Goal: Task Accomplishment & Management: Complete application form

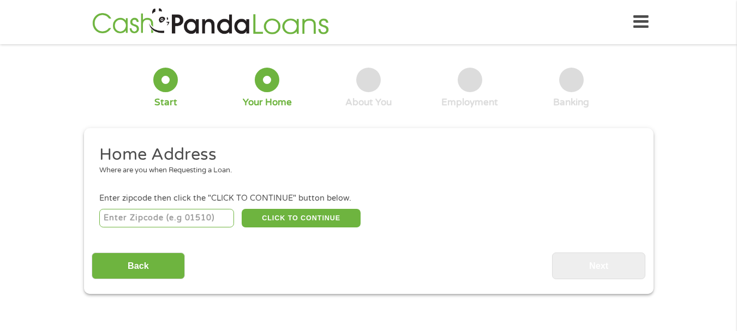
click at [117, 219] on input "number" at bounding box center [166, 218] width 135 height 19
type input "72855"
click at [295, 210] on button "CLICK TO CONTINUE" at bounding box center [301, 218] width 119 height 19
type input "72855"
type input "[GEOGRAPHIC_DATA]"
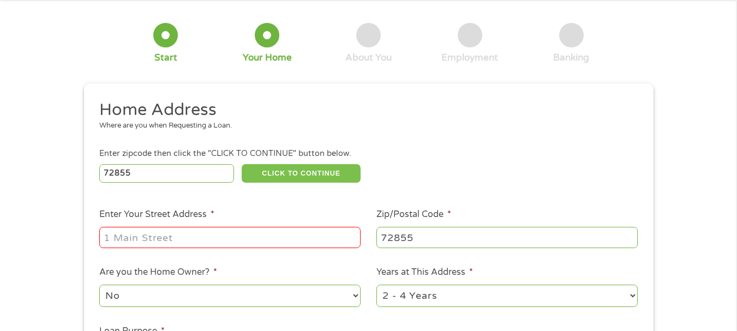
scroll to position [55, 0]
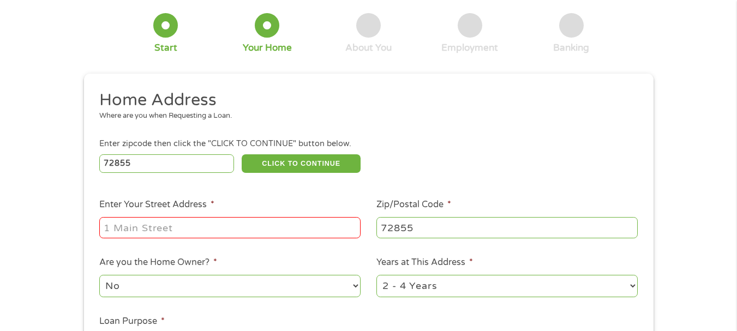
click at [174, 219] on input "Enter Your Street Address *" at bounding box center [229, 227] width 261 height 21
type input "[STREET_ADDRESS]"
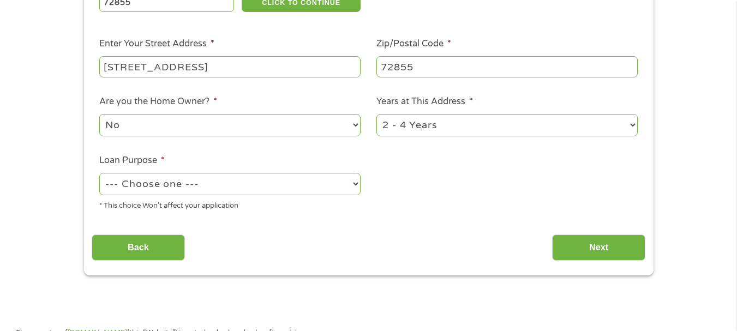
scroll to position [273, 0]
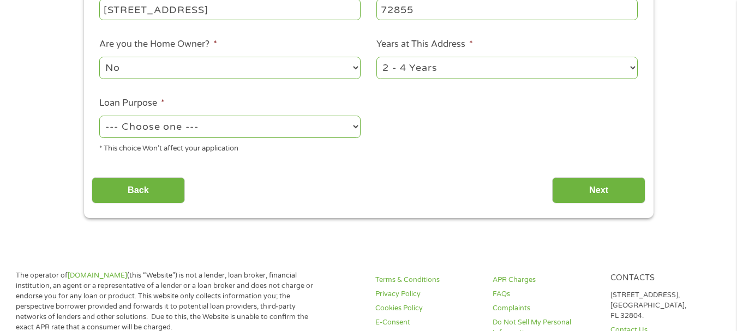
click at [217, 128] on select "--- Choose one --- Pay Bills Debt Consolidation Home Improvement Major Purchase…" at bounding box center [229, 127] width 261 height 22
select select "paybills"
click at [99, 116] on select "--- Choose one --- Pay Bills Debt Consolidation Home Improvement Major Purchase…" at bounding box center [229, 127] width 261 height 22
click at [609, 188] on input "Next" at bounding box center [598, 190] width 93 height 27
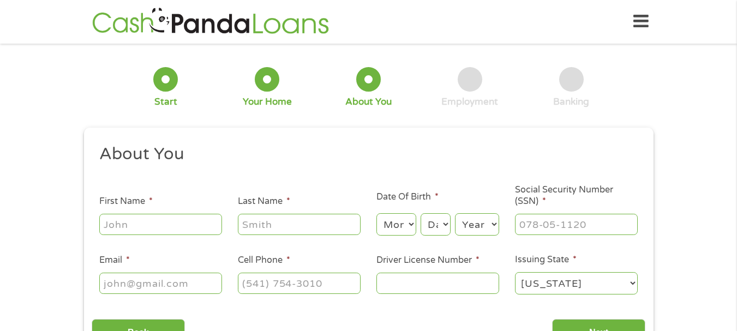
scroll to position [0, 0]
click at [161, 228] on input "First Name *" at bounding box center [160, 225] width 123 height 21
type input "[PERSON_NAME]"
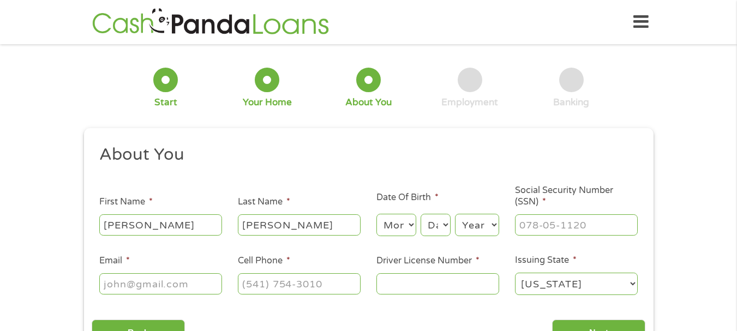
type input "[EMAIL_ADDRESS][DOMAIN_NAME]"
type input "[PHONE_NUMBER]"
click at [399, 223] on select "Month 1 2 3 4 5 6 7 8 9 10 11 12" at bounding box center [397, 225] width 40 height 22
select select "5"
click at [377, 214] on select "Month 1 2 3 4 5 6 7 8 9 10 11 12" at bounding box center [397, 225] width 40 height 22
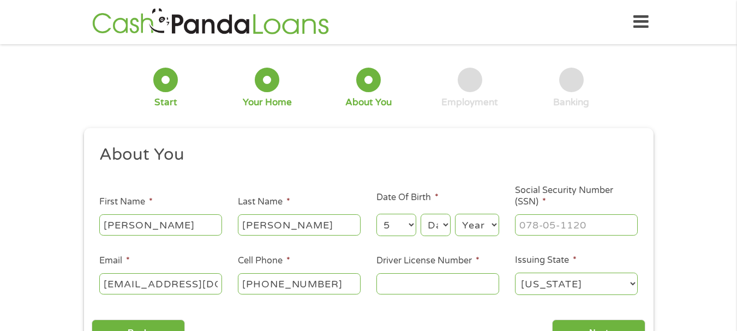
click at [443, 227] on select "Day 1 2 3 4 5 6 7 8 9 10 11 12 13 14 15 16 17 18 19 20 21 22 23 24 25 26 27 28 …" at bounding box center [435, 225] width 29 height 22
select select "5"
click at [421, 214] on select "Day 1 2 3 4 5 6 7 8 9 10 11 12 13 14 15 16 17 18 19 20 21 22 23 24 25 26 27 28 …" at bounding box center [435, 225] width 29 height 22
click at [487, 224] on select "Year [DATE] 2006 2005 2004 2003 2002 2001 2000 1999 1998 1997 1996 1995 1994 19…" at bounding box center [477, 225] width 44 height 22
select select "1962"
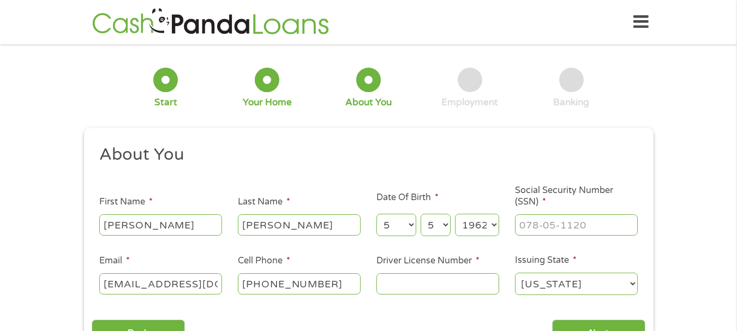
click at [455, 214] on select "Year [DATE] 2006 2005 2004 2003 2002 2001 2000 1999 1998 1997 1996 1995 1994 19…" at bounding box center [477, 225] width 44 height 22
click at [528, 233] on input "___-__-____" at bounding box center [576, 225] width 123 height 21
type input "429-35-7071"
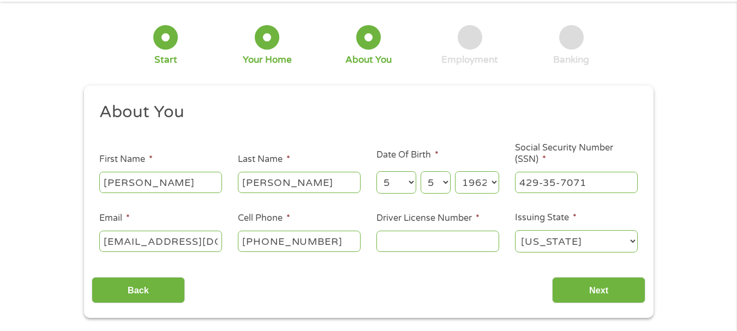
scroll to position [55, 0]
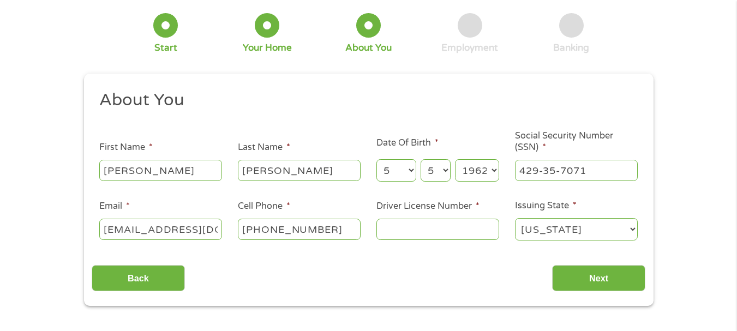
click at [414, 236] on input "Driver License Number *" at bounding box center [438, 229] width 123 height 21
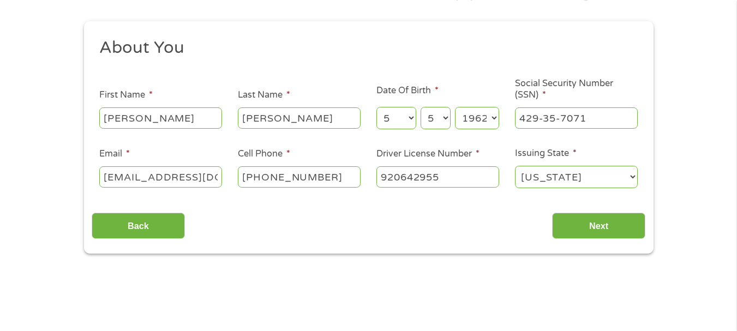
scroll to position [109, 0]
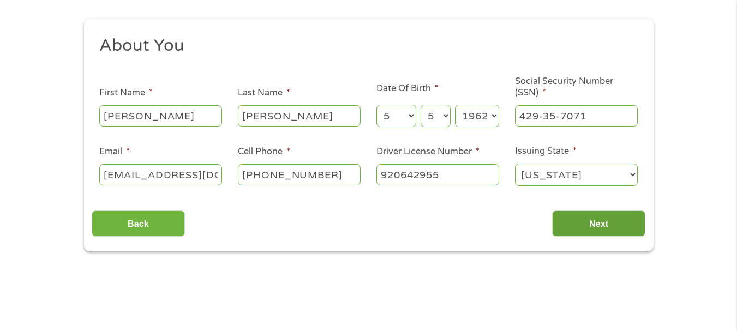
type input "920642955"
click at [609, 217] on input "Next" at bounding box center [598, 224] width 93 height 27
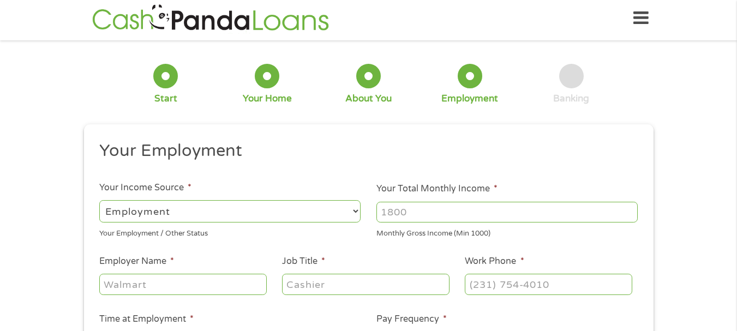
scroll to position [0, 0]
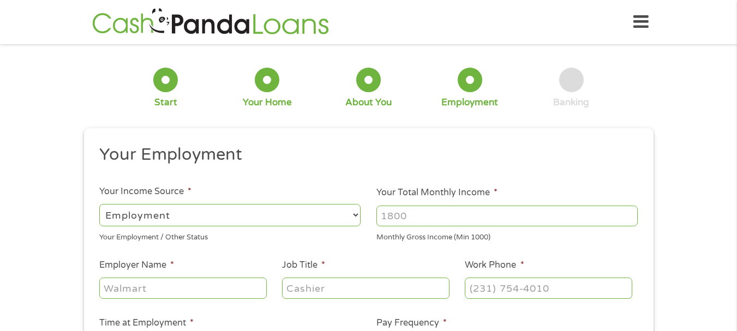
click at [448, 216] on input "Your Total Monthly Income *" at bounding box center [507, 216] width 261 height 21
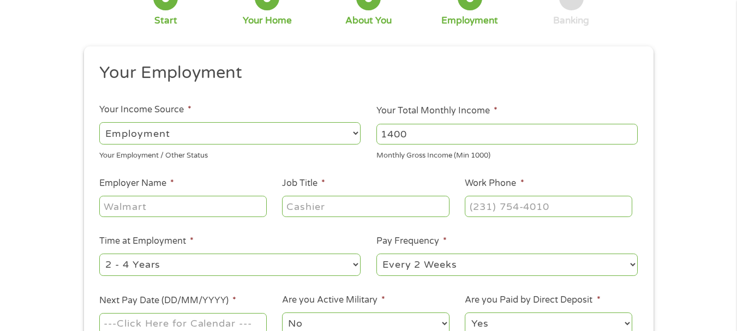
scroll to position [109, 0]
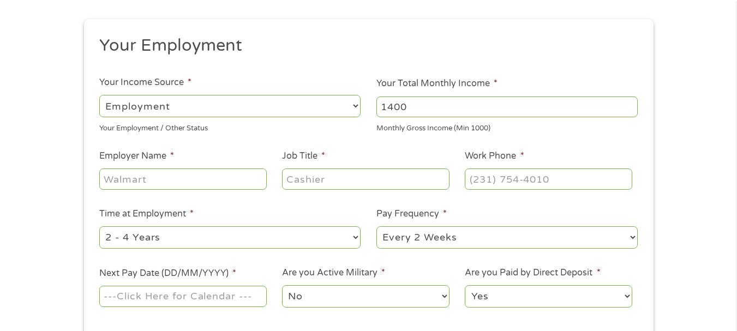
type input "1400"
click at [349, 106] on select "--- Choose one --- Employment [DEMOGRAPHIC_DATA] Benefits" at bounding box center [229, 106] width 261 height 22
select select "benefits"
click at [99, 95] on select "--- Choose one --- Employment [DEMOGRAPHIC_DATA] Benefits" at bounding box center [229, 106] width 261 height 22
type input "Other"
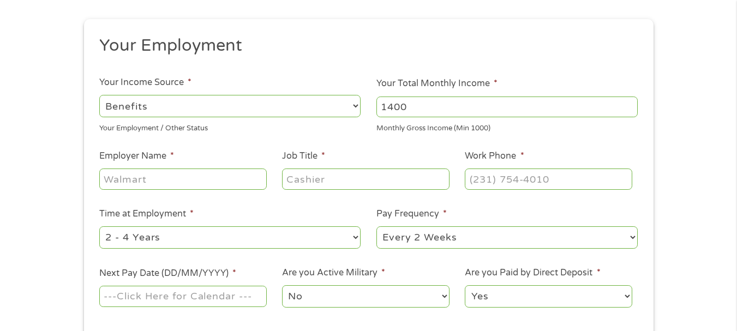
type input "[PHONE_NUMBER]"
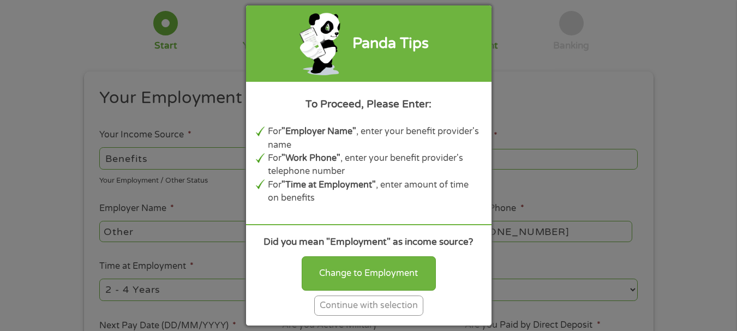
scroll to position [55, 0]
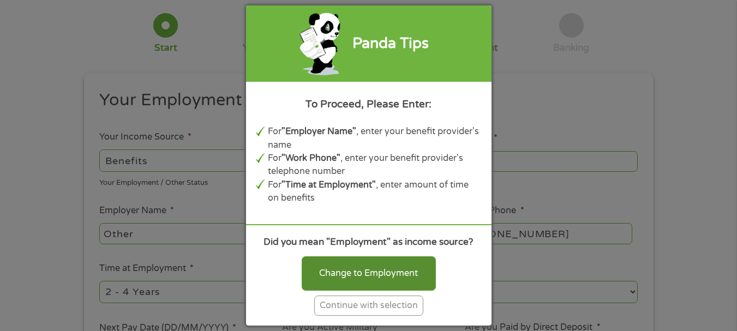
click at [395, 266] on div "Change to Employment" at bounding box center [369, 274] width 134 height 34
select select "fullTime"
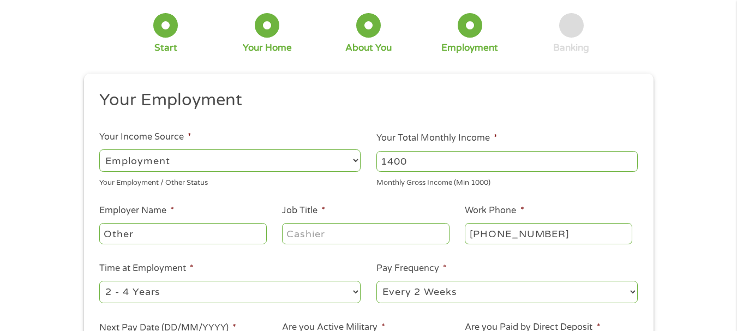
click at [147, 233] on input "Other" at bounding box center [182, 233] width 167 height 21
type input "O"
type input "disability"
click at [372, 234] on input "Job Title *" at bounding box center [365, 233] width 167 height 21
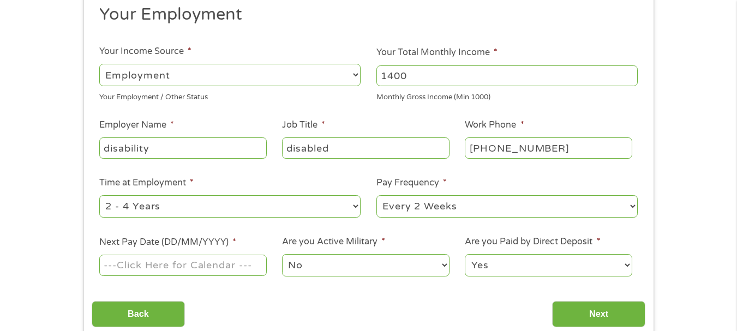
scroll to position [164, 0]
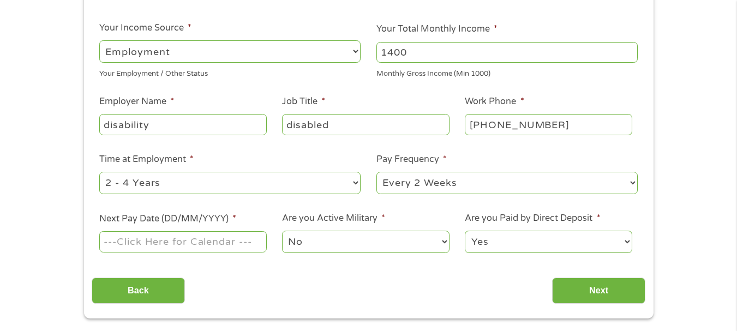
type input "disabled"
click at [168, 180] on select "--- Choose one --- 1 Year or less 1 - 2 Years 2 - 4 Years Over 4 Years" at bounding box center [229, 183] width 261 height 22
select select "60months"
click at [99, 172] on select "--- Choose one --- 1 Year or less 1 - 2 Years 2 - 4 Years Over 4 Years" at bounding box center [229, 183] width 261 height 22
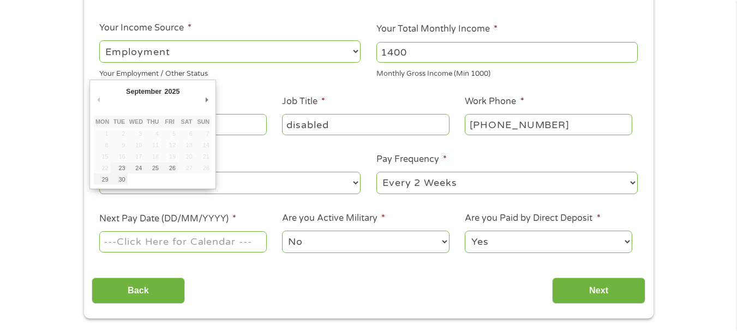
click at [204, 243] on input "Next Pay Date (DD/MM/YYYY) *" at bounding box center [182, 241] width 167 height 21
click at [182, 252] on input "Next Pay Date (DD/MM/YYYY) *" at bounding box center [182, 241] width 167 height 21
click at [138, 181] on td at bounding box center [136, 179] width 17 height 11
type input "[DATE]"
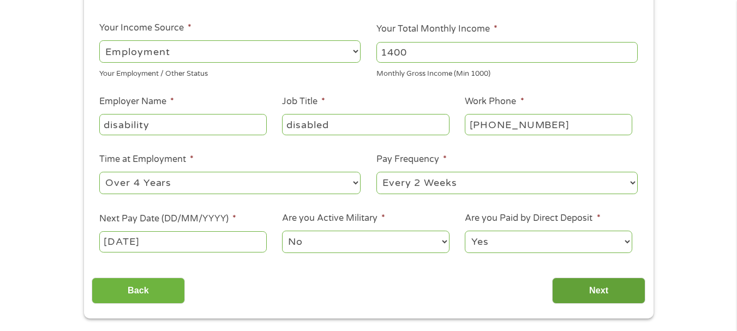
click at [606, 293] on input "Next" at bounding box center [598, 291] width 93 height 27
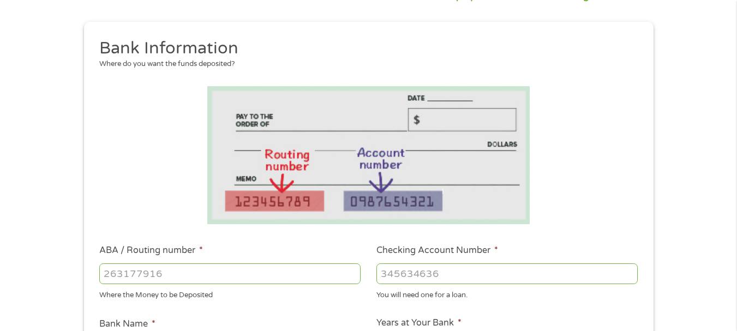
scroll to position [109, 0]
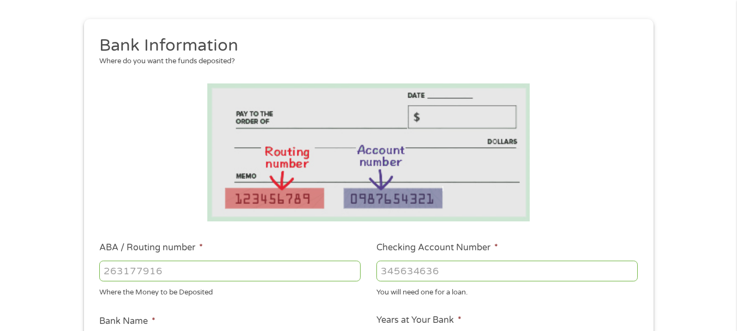
click at [115, 272] on input "ABA / Routing number *" at bounding box center [229, 271] width 261 height 21
type input "041215980"
type input "[PERSON_NAME] Bank"
type input "041215980"
click at [406, 273] on input "Checking Account Number *" at bounding box center [507, 271] width 261 height 21
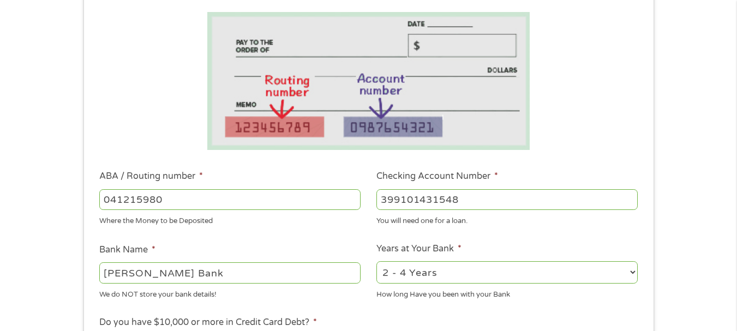
scroll to position [273, 0]
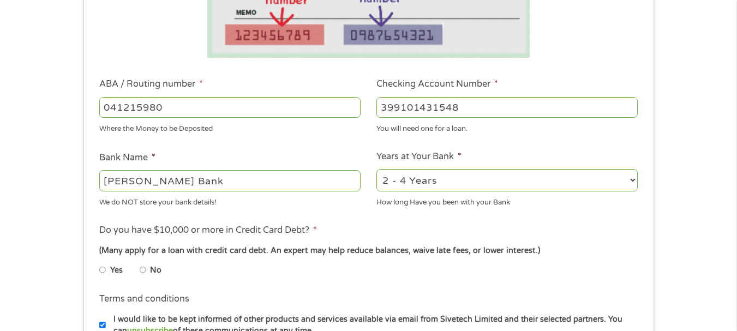
type input "399101431548"
drag, startPoint x: 181, startPoint y: 180, endPoint x: 78, endPoint y: 187, distance: 103.4
click at [78, 187] on div "1 Start 2 Your Home 3 About You 4 Employment 5 Banking 6 This field is hidden w…" at bounding box center [369, 125] width 590 height 692
type input "[PERSON_NAME]"
click at [139, 270] on li "Yes" at bounding box center [119, 270] width 40 height 21
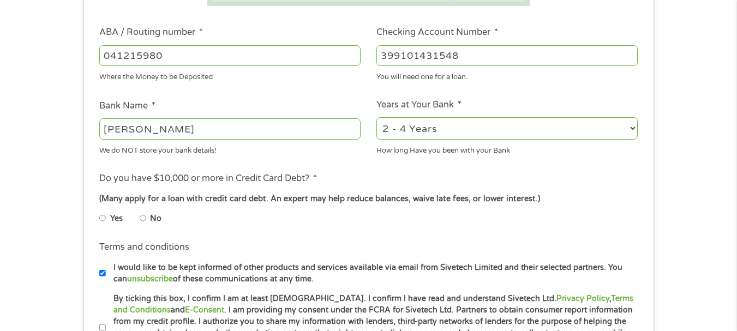
scroll to position [328, 0]
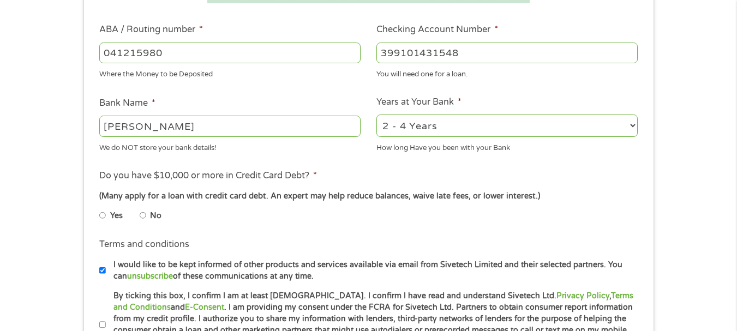
drag, startPoint x: 310, startPoint y: 176, endPoint x: 318, endPoint y: 174, distance: 7.9
click at [312, 176] on label "Do you have $10,000 or more in Credit Card Debt? *" at bounding box center [208, 175] width 218 height 11
click at [329, 171] on li "Do you have $10,000 or more in Credit Card Debt? * (Many apply for a loan with …" at bounding box center [369, 199] width 554 height 61
click at [143, 216] on input "No" at bounding box center [143, 215] width 7 height 17
radio input "true"
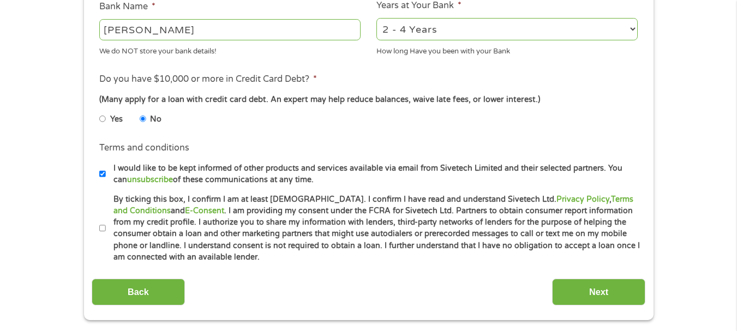
scroll to position [437, 0]
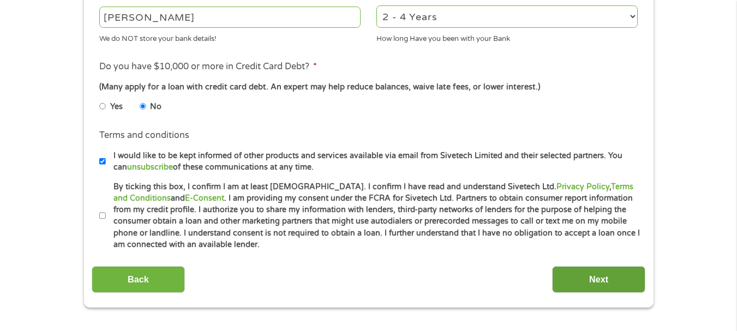
click at [599, 271] on input "Next" at bounding box center [598, 279] width 93 height 27
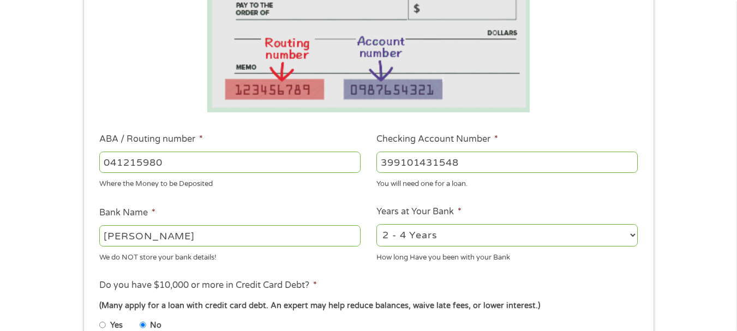
scroll to position [273, 0]
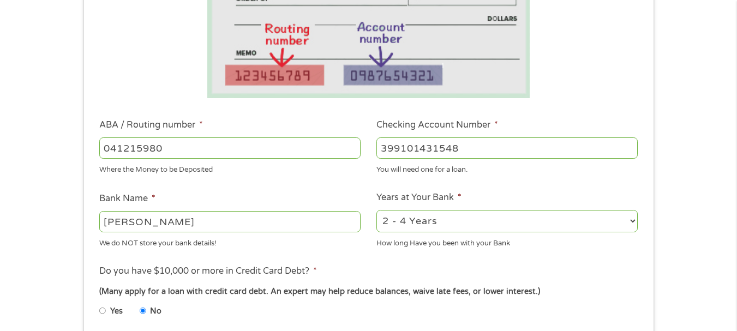
drag, startPoint x: 154, startPoint y: 223, endPoint x: 165, endPoint y: 224, distance: 10.4
click at [162, 223] on input "[PERSON_NAME]" at bounding box center [229, 221] width 261 height 21
click at [164, 223] on input "[PERSON_NAME]" at bounding box center [229, 221] width 261 height 21
click at [158, 223] on input "[PERSON_NAME]" at bounding box center [229, 221] width 261 height 21
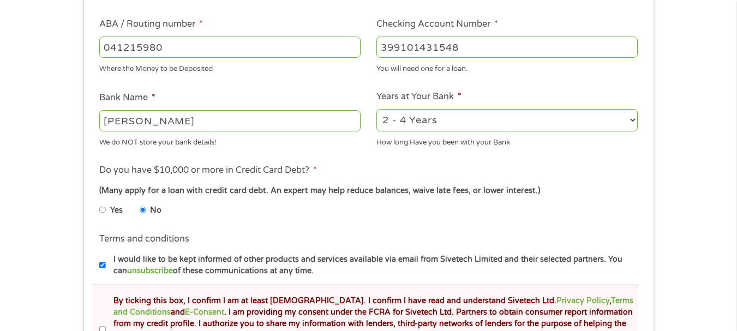
scroll to position [382, 0]
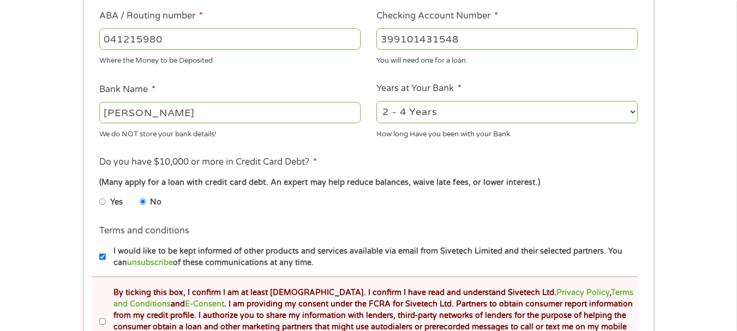
type input "[PERSON_NAME]"
click at [317, 160] on span "*" at bounding box center [315, 162] width 4 height 11
click at [327, 164] on li "Do you have $10,000 or more in Credit Card Debt? * (Many apply for a loan with …" at bounding box center [369, 186] width 554 height 61
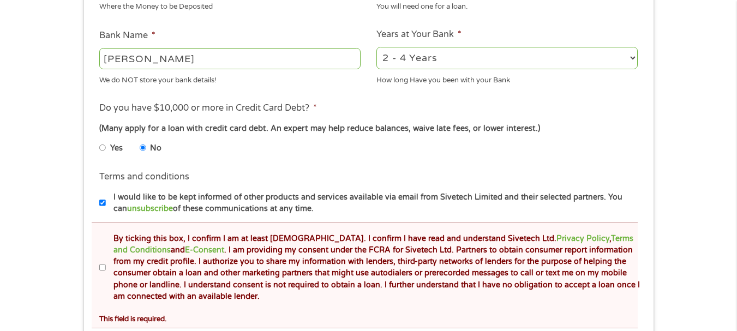
scroll to position [437, 0]
click at [106, 266] on label "By ticking this box, I confirm I am at least [DEMOGRAPHIC_DATA]. I confirm I ha…" at bounding box center [373, 268] width 535 height 70
click at [106, 266] on input "By ticking this box, I confirm I am at least [DEMOGRAPHIC_DATA]. I confirm I ha…" at bounding box center [102, 267] width 7 height 17
checkbox input "true"
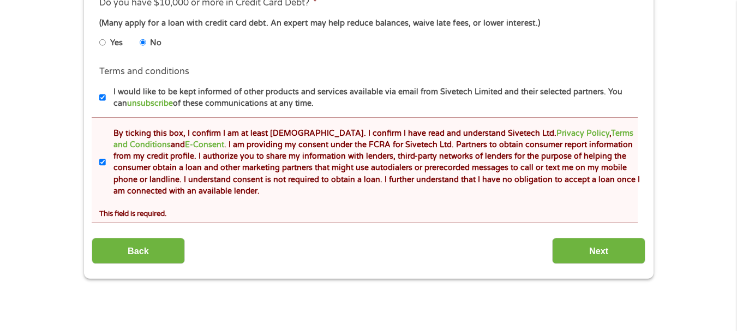
scroll to position [600, 0]
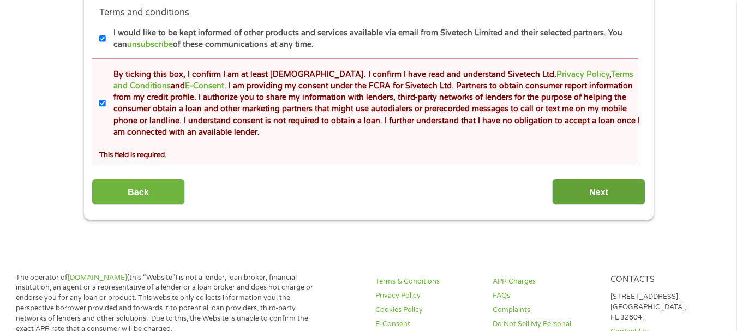
click at [588, 187] on input "Next" at bounding box center [598, 192] width 93 height 27
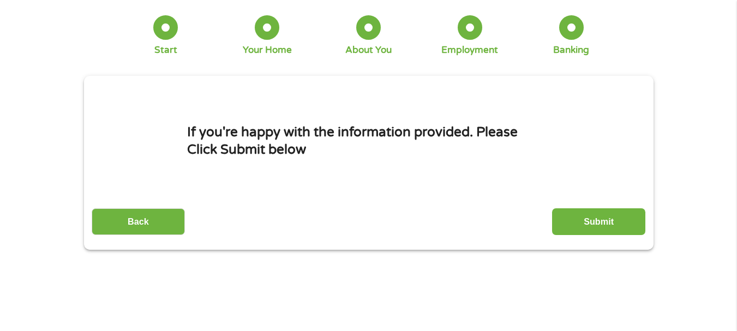
scroll to position [55, 0]
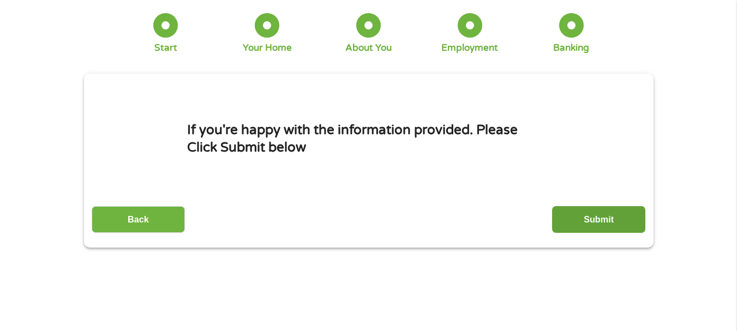
click at [592, 211] on input "Submit" at bounding box center [598, 219] width 93 height 27
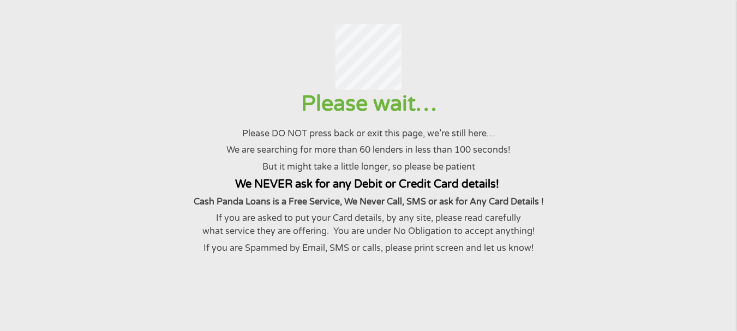
scroll to position [0, 0]
